Goal: Information Seeking & Learning: Learn about a topic

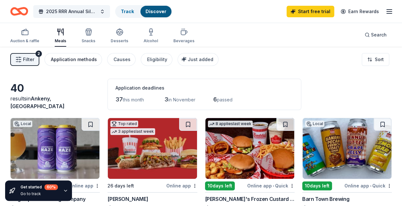
click at [89, 60] on div "Application methods" at bounding box center [74, 60] width 46 height 8
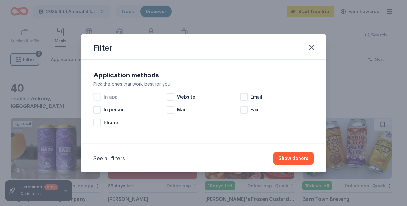
drag, startPoint x: 89, startPoint y: 60, endPoint x: 100, endPoint y: 97, distance: 39.0
click at [100, 97] on div "Application methods Pick the ones that work best for you. In app Website Email …" at bounding box center [204, 102] width 246 height 85
click at [170, 97] on div at bounding box center [171, 97] width 8 height 8
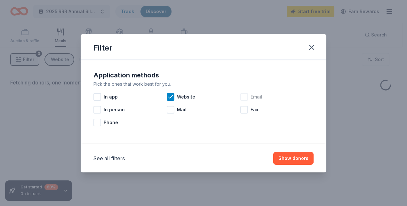
click at [248, 95] on div "Email" at bounding box center [276, 97] width 73 height 13
click at [300, 158] on button "Show donors" at bounding box center [293, 158] width 40 height 13
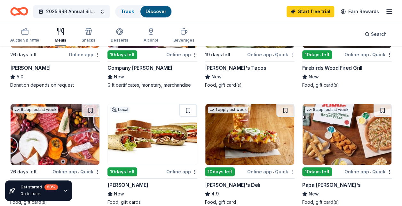
scroll to position [245, 0]
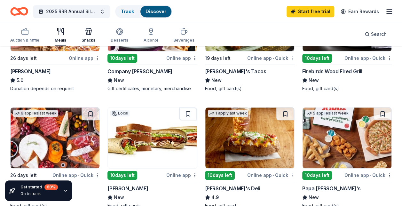
click at [89, 41] on div "Snacks" at bounding box center [89, 40] width 14 height 5
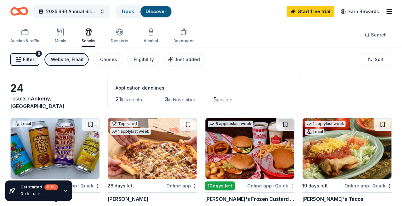
click at [260, 26] on div "Auction & raffle Meals Snacks Desserts Alcohol Beverages Search" at bounding box center [201, 35] width 382 height 24
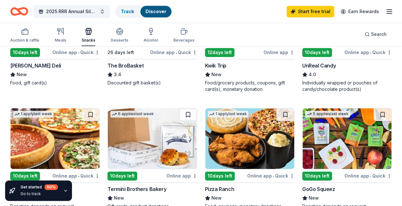
scroll to position [363, 0]
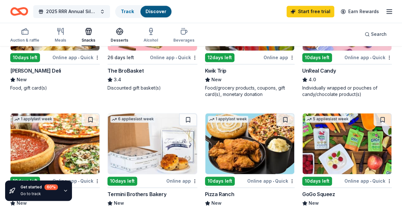
click at [120, 31] on icon "button" at bounding box center [120, 30] width 6 height 5
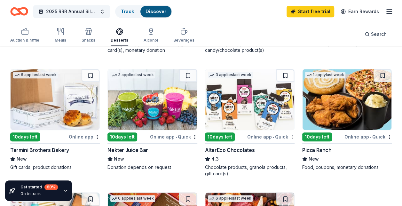
scroll to position [289, 0]
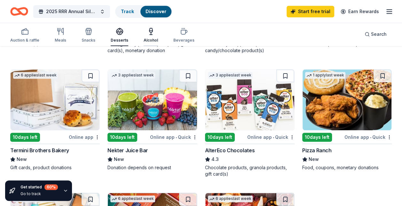
click at [147, 39] on div "Alcohol" at bounding box center [151, 40] width 14 height 5
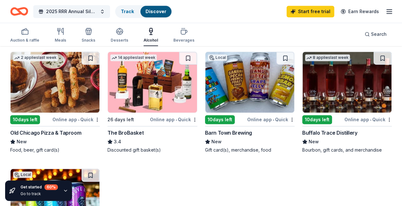
scroll to position [182, 0]
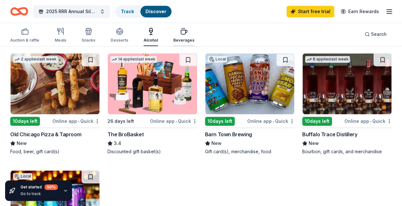
click at [175, 43] on button "Beverages" at bounding box center [184, 35] width 21 height 21
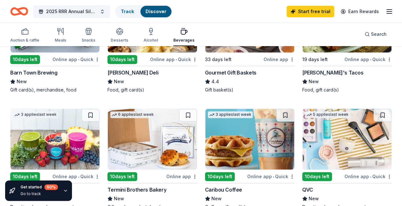
scroll to position [125, 0]
